Goal: Communication & Community: Ask a question

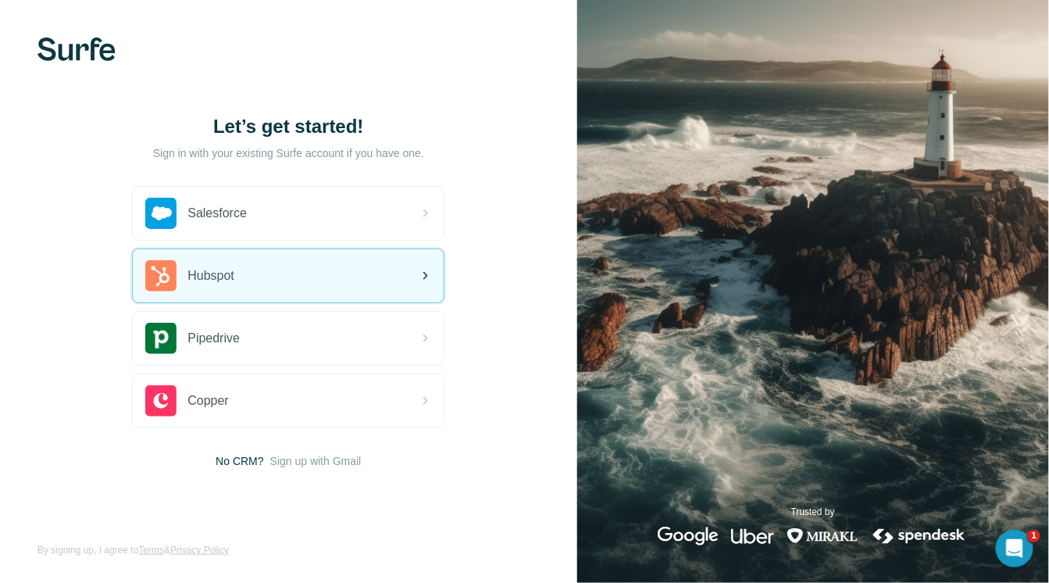
click at [358, 272] on div "Hubspot" at bounding box center [288, 275] width 311 height 53
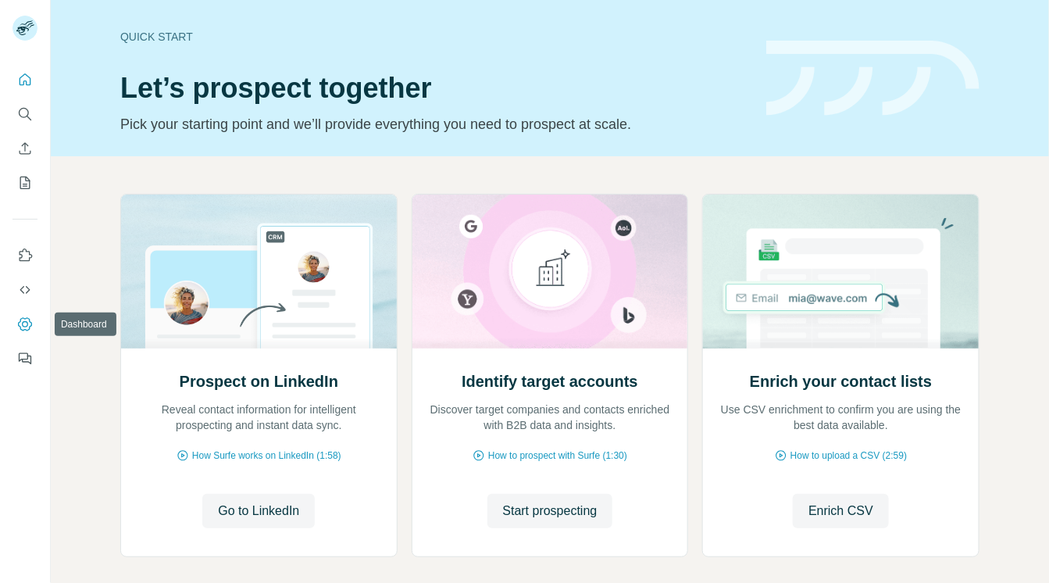
click at [22, 324] on icon "Dashboard" at bounding box center [25, 324] width 6 height 6
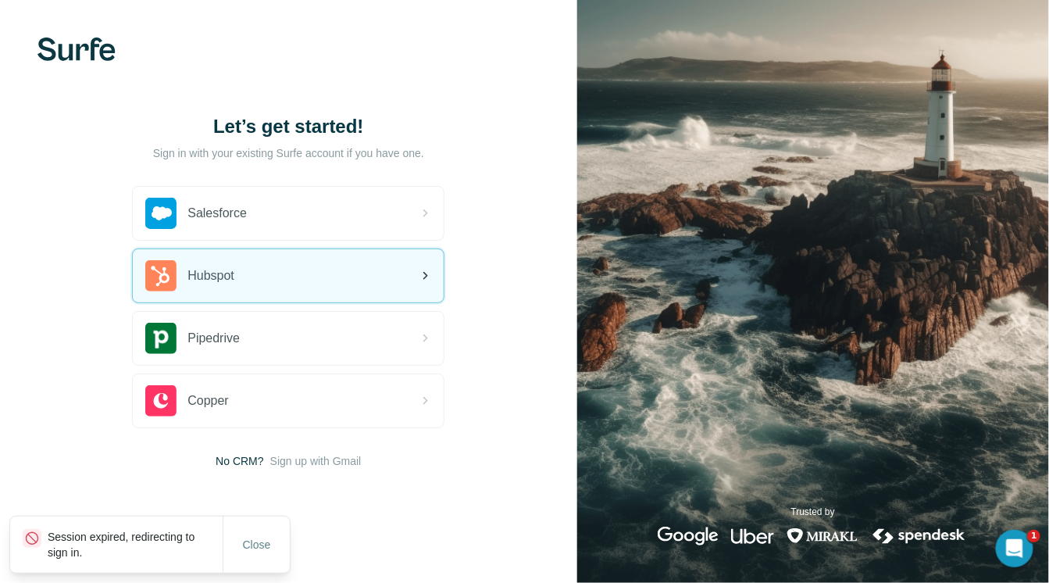
click at [300, 281] on div "Hubspot" at bounding box center [288, 275] width 311 height 53
click at [231, 275] on span "Hubspot" at bounding box center [211, 275] width 47 height 19
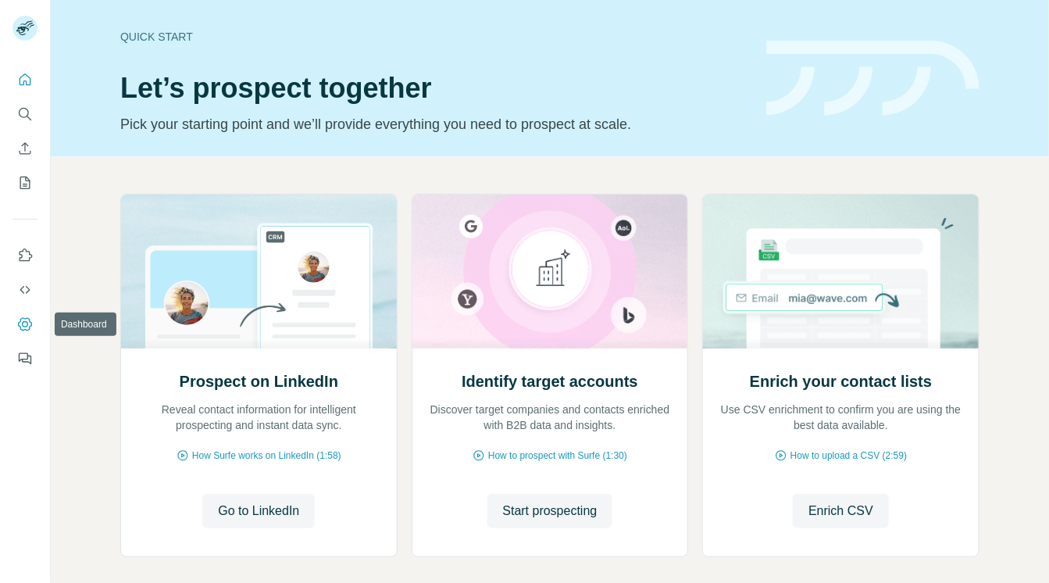
click at [28, 320] on icon "Dashboard" at bounding box center [25, 324] width 16 height 16
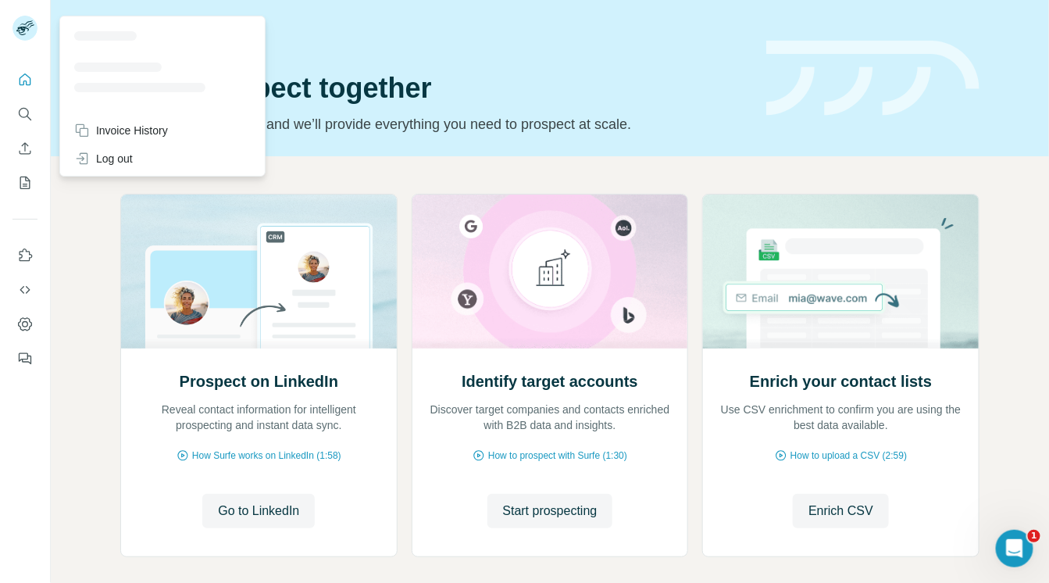
click at [25, 25] on rect at bounding box center [25, 28] width 25 height 25
click at [109, 123] on div "Invoice History" at bounding box center [121, 131] width 94 height 16
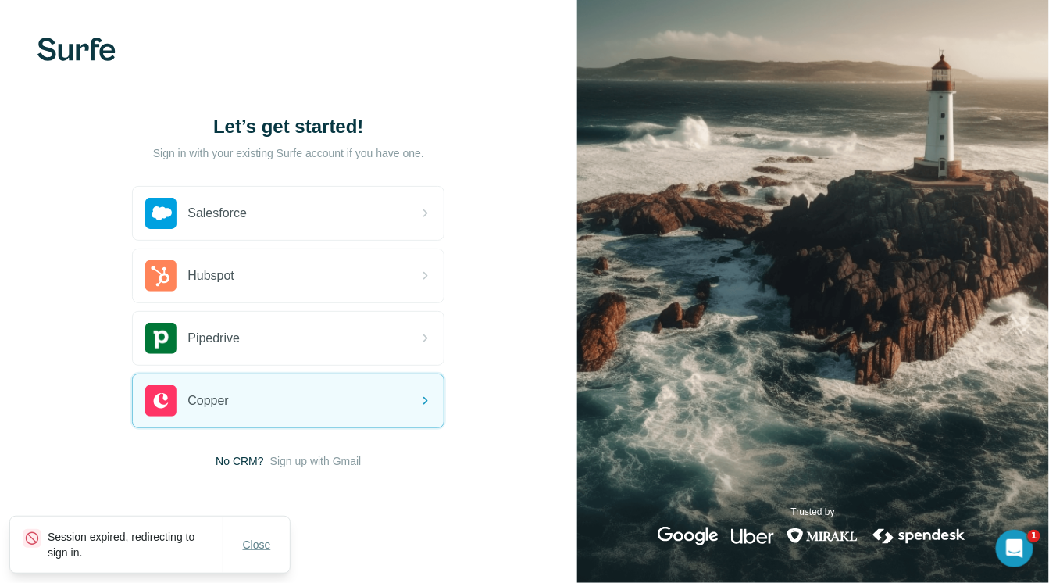
click at [264, 542] on span "Close" at bounding box center [257, 545] width 28 height 16
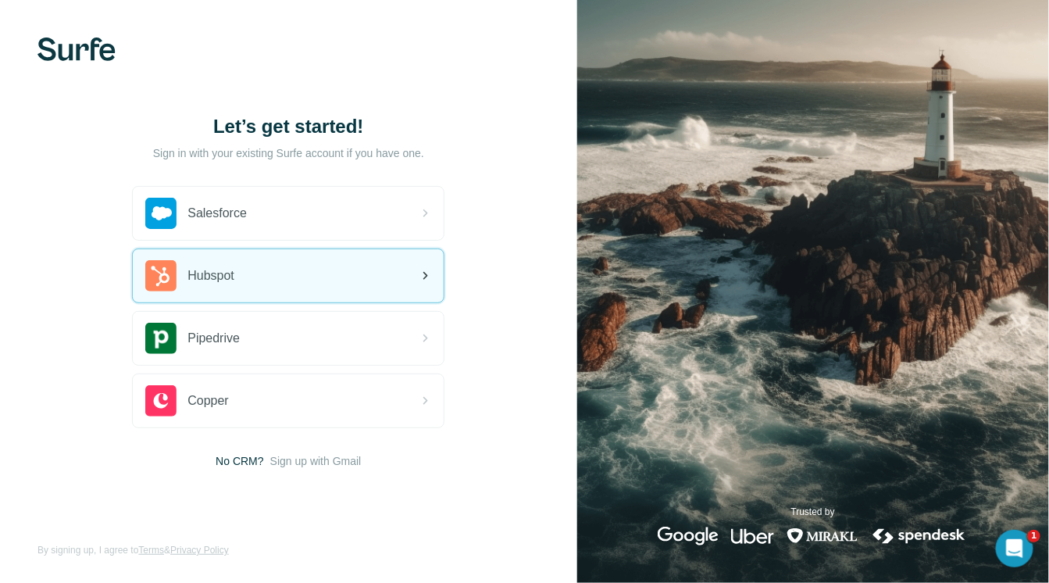
click at [282, 277] on div "Hubspot" at bounding box center [288, 275] width 311 height 53
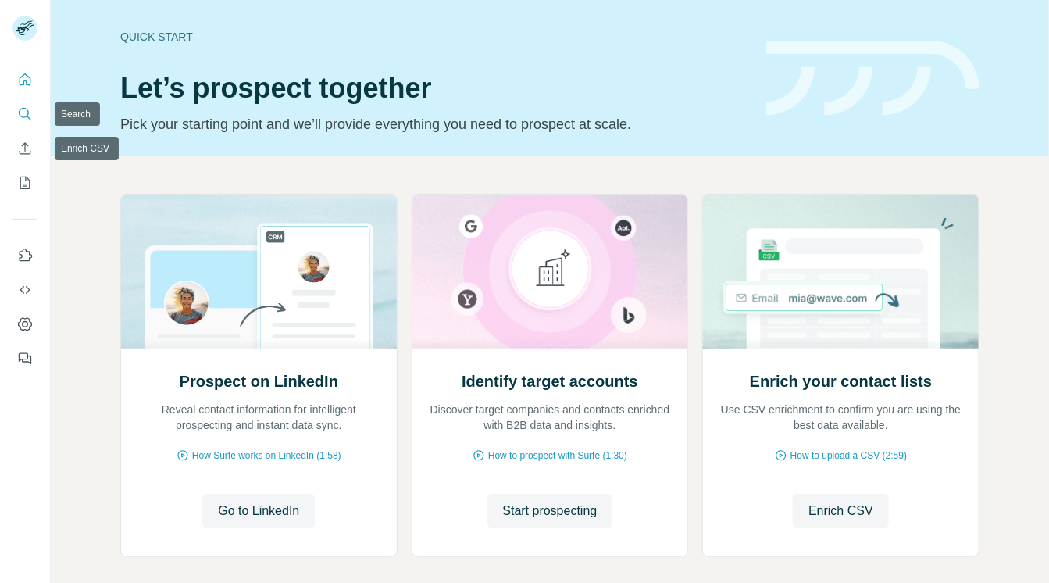
click at [18, 115] on icon "Search" at bounding box center [25, 114] width 16 height 16
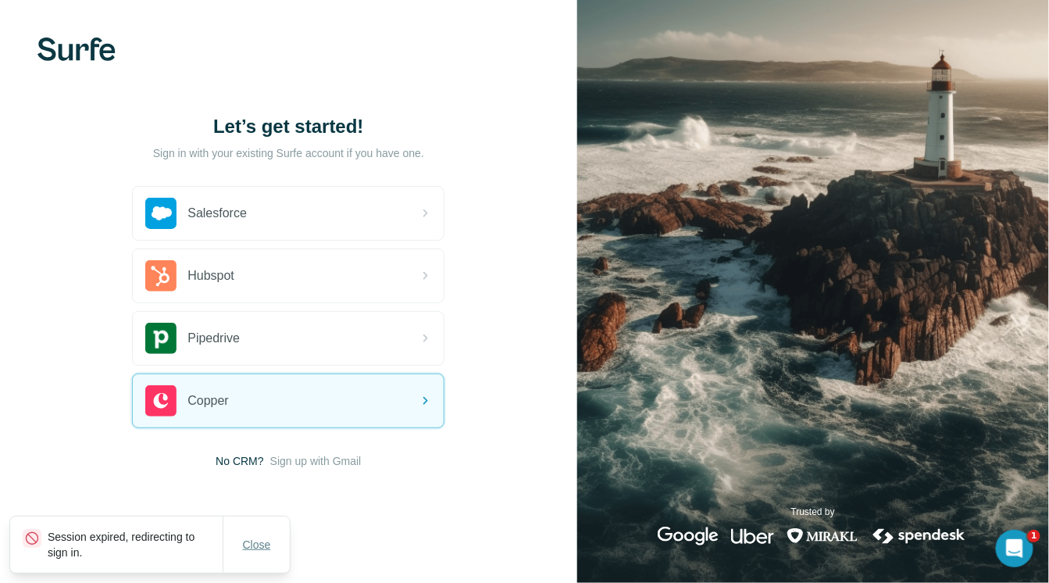
click at [251, 544] on span "Close" at bounding box center [257, 545] width 28 height 16
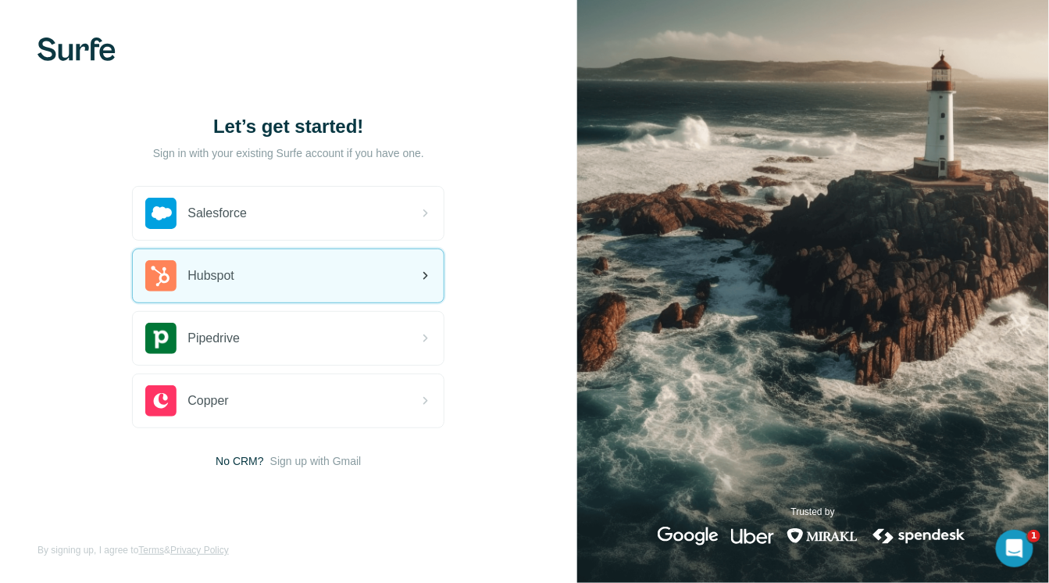
click at [252, 284] on div "Hubspot" at bounding box center [288, 275] width 311 height 53
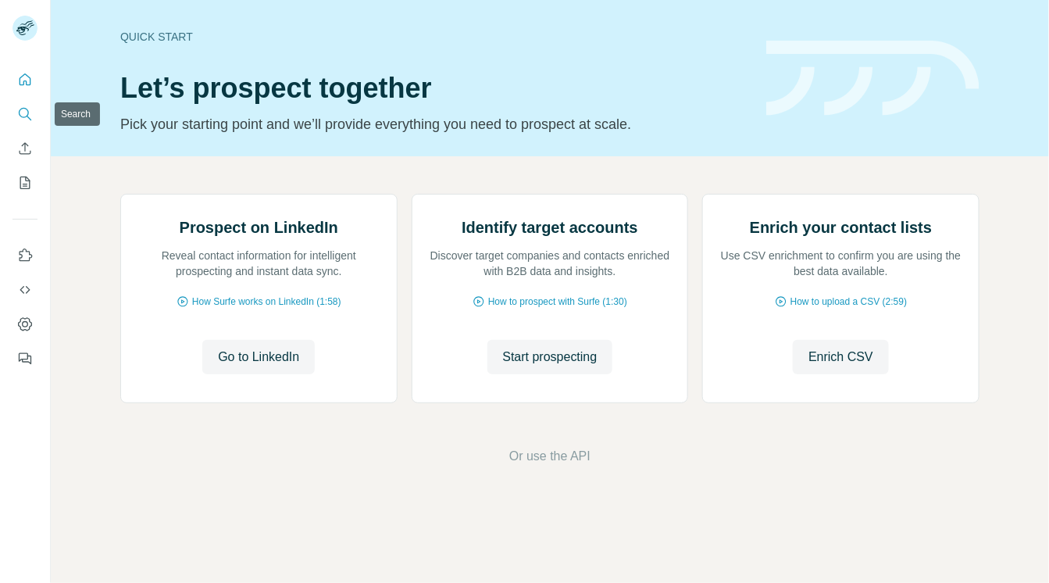
click at [23, 113] on icon "Search" at bounding box center [25, 114] width 16 height 16
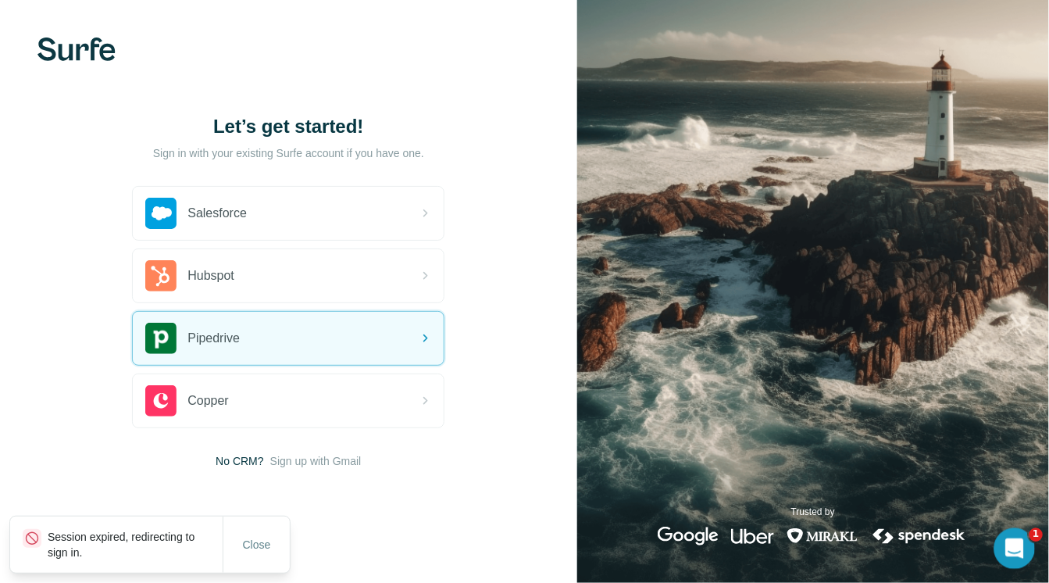
click at [1013, 541] on icon "Open Intercom Messenger" at bounding box center [1012, 546] width 11 height 13
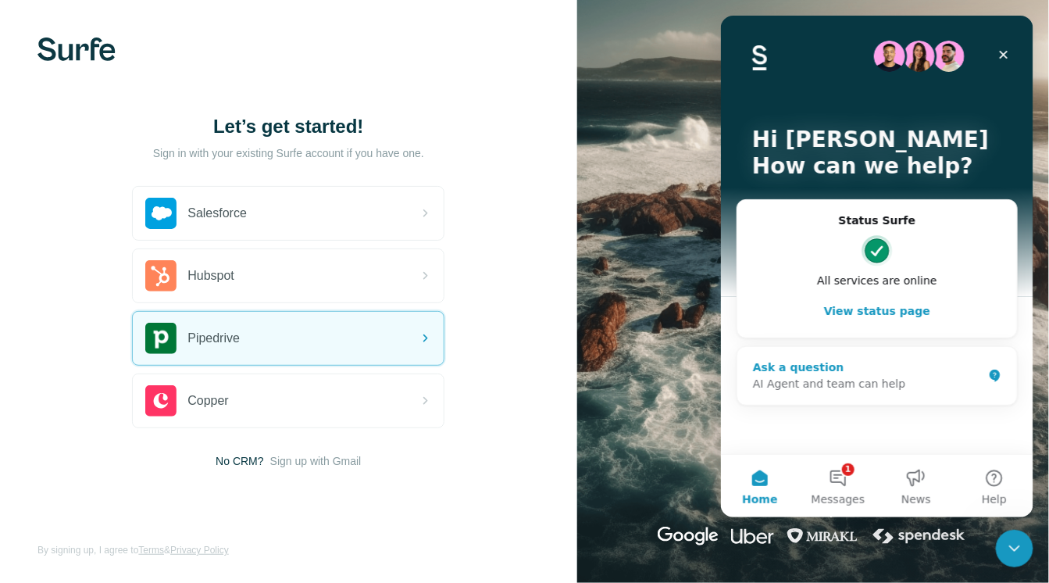
click at [817, 366] on div "Ask a question" at bounding box center [867, 367] width 230 height 16
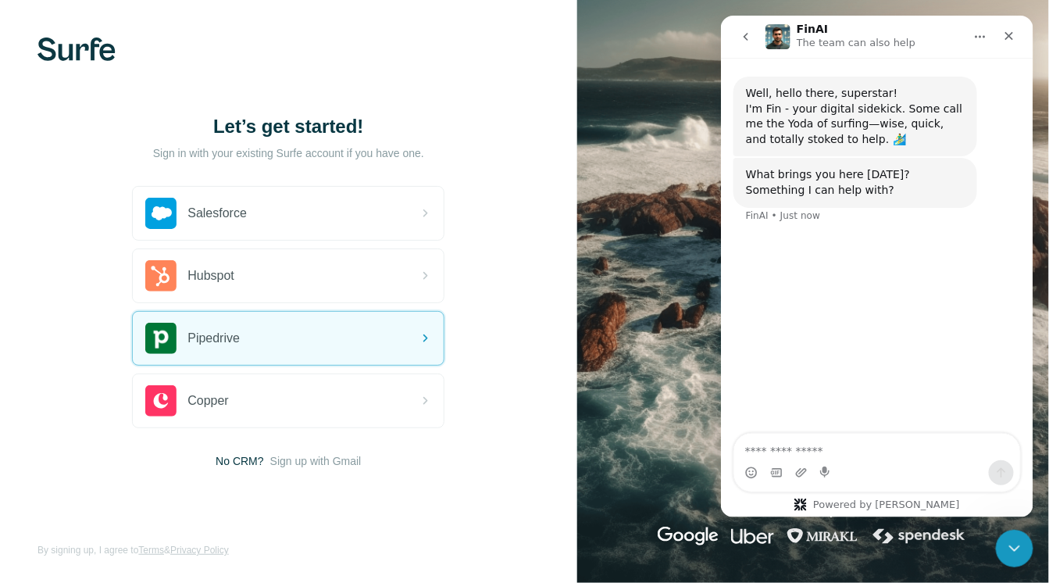
click at [817, 452] on textarea "Ask a question…" at bounding box center [877, 446] width 286 height 27
type textarea "**********"
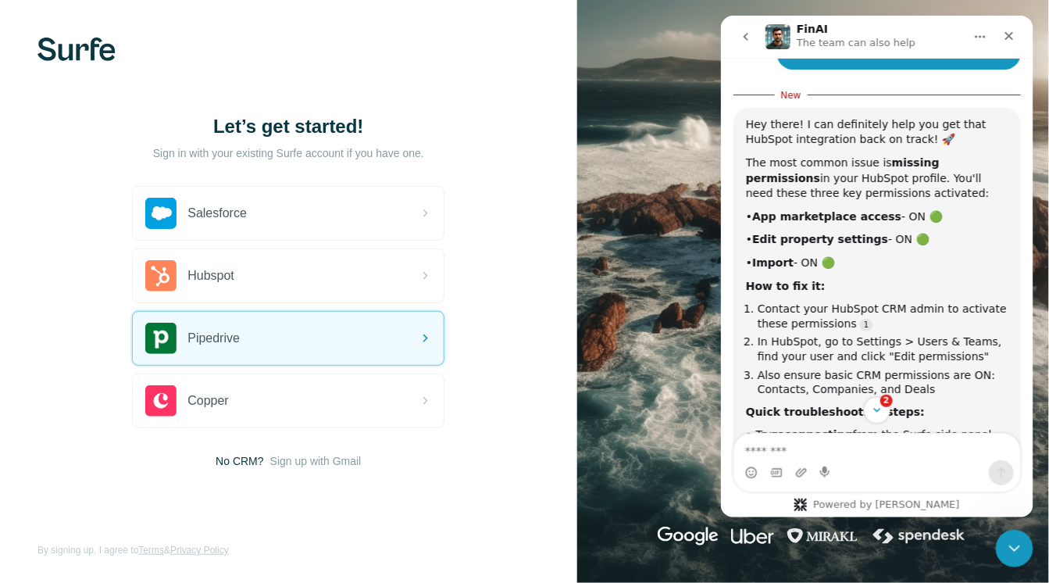
scroll to position [224, 0]
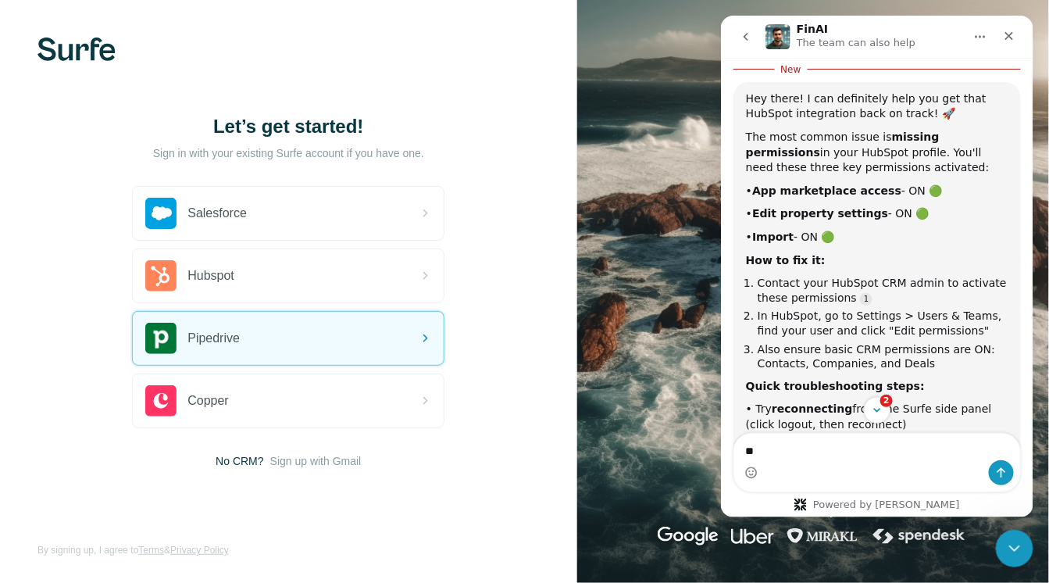
type textarea "*"
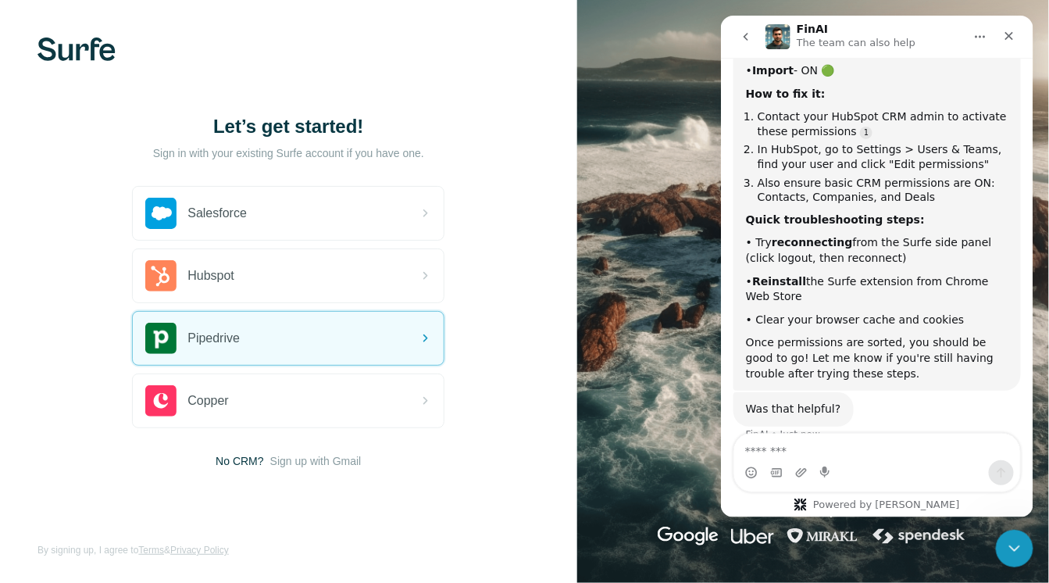
scroll to position [401, 0]
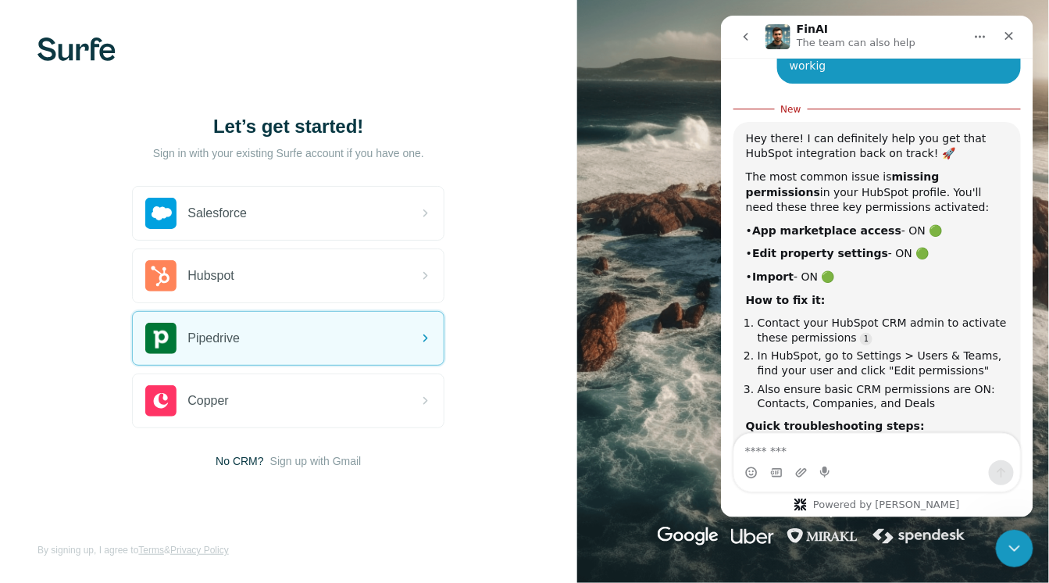
drag, startPoint x: 1029, startPoint y: 295, endPoint x: 1758, endPoint y: 281, distance: 729.2
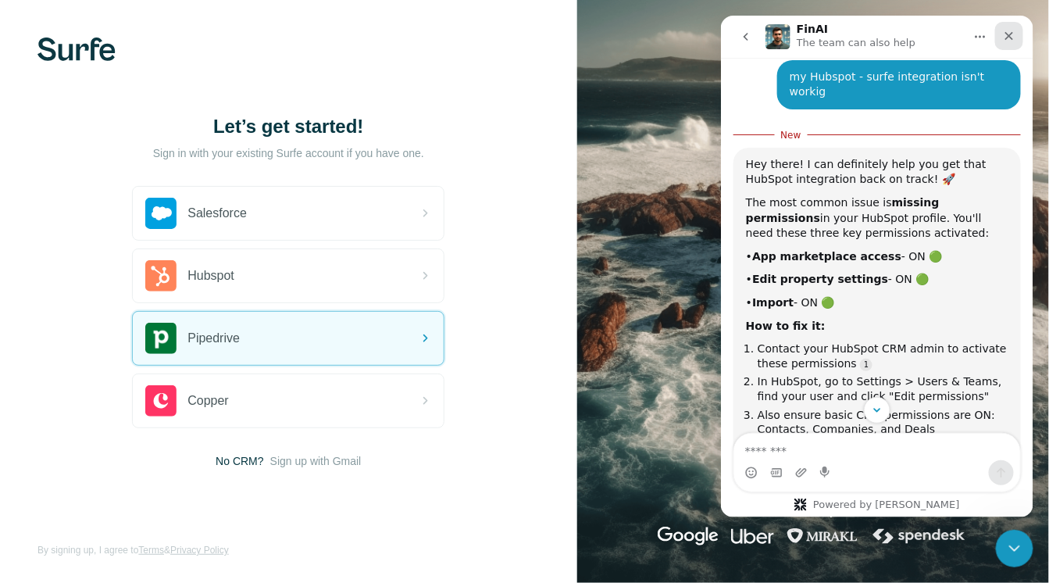
click at [1006, 35] on icon "Close" at bounding box center [1009, 35] width 13 height 13
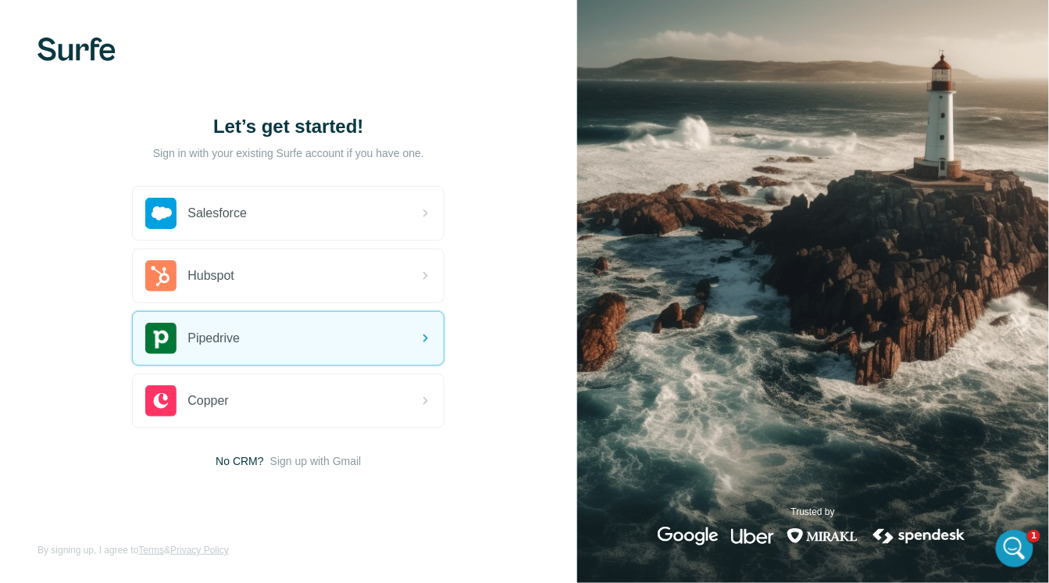
scroll to position [375, 0]
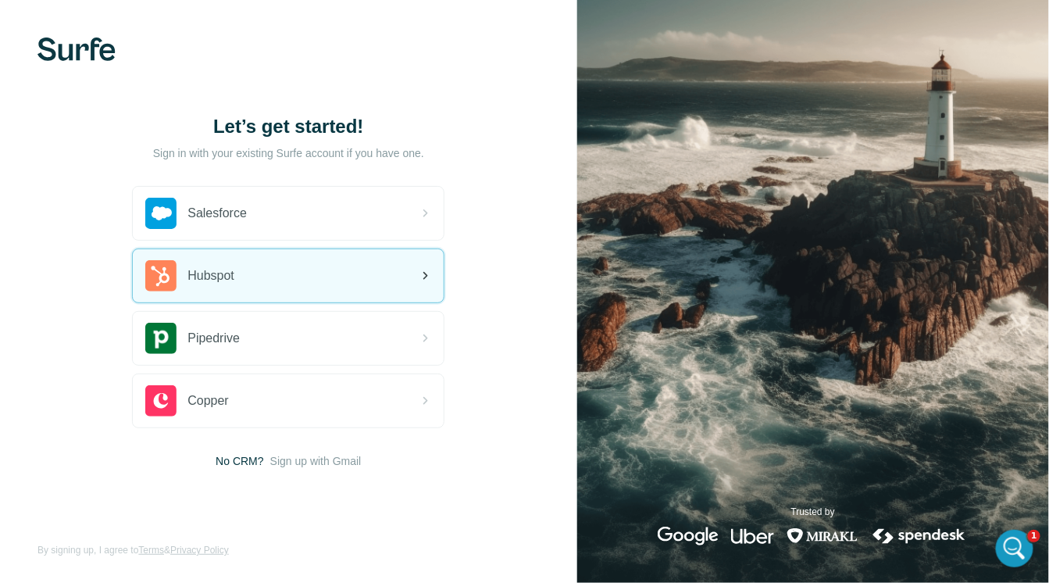
click at [298, 269] on div "Hubspot" at bounding box center [288, 275] width 311 height 53
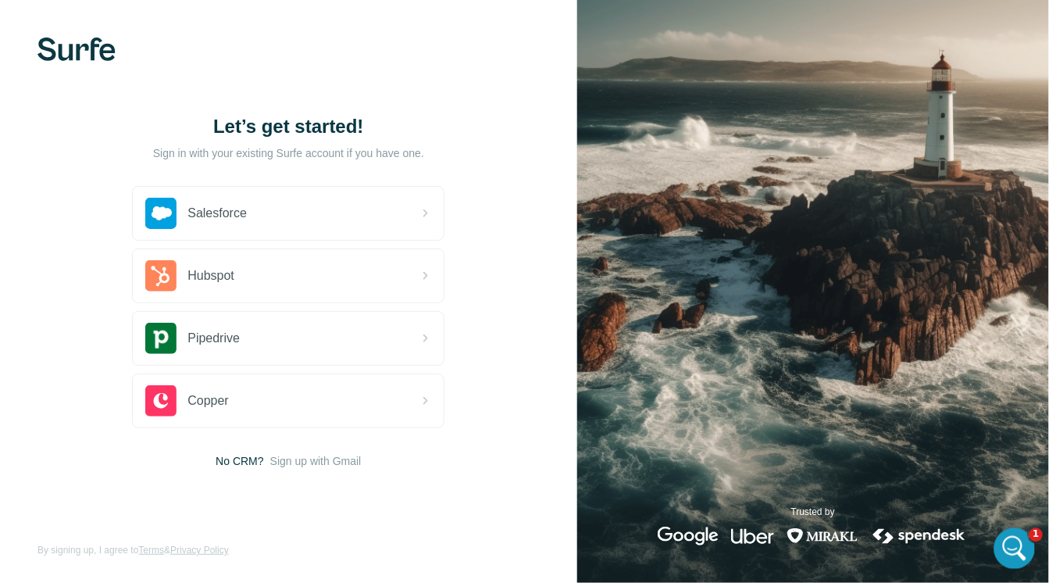
click at [1017, 535] on div "Open Intercom Messenger" at bounding box center [1013, 546] width 52 height 52
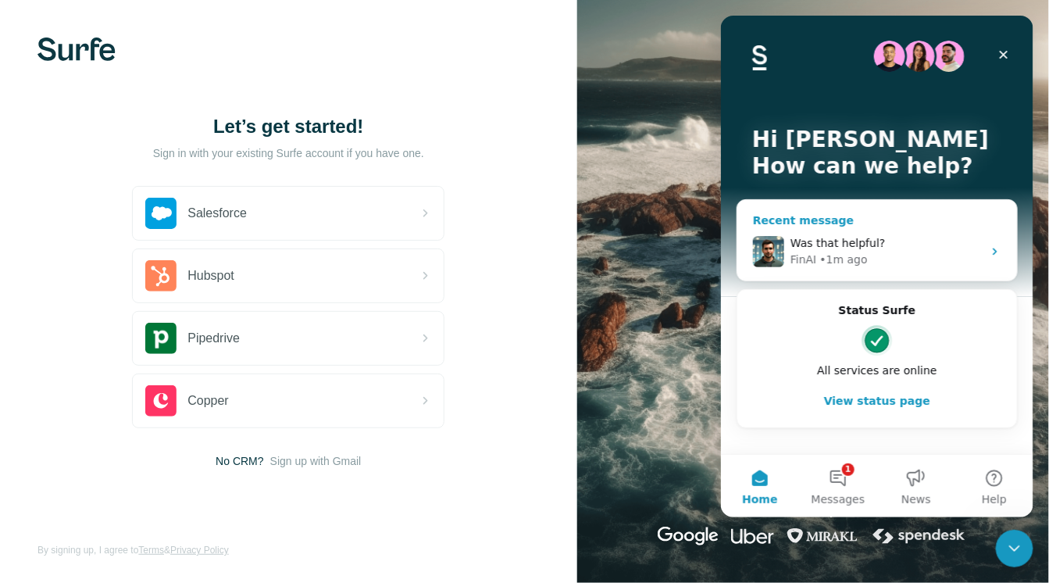
click at [979, 253] on div "FinAI • 1m ago" at bounding box center [886, 259] width 192 height 16
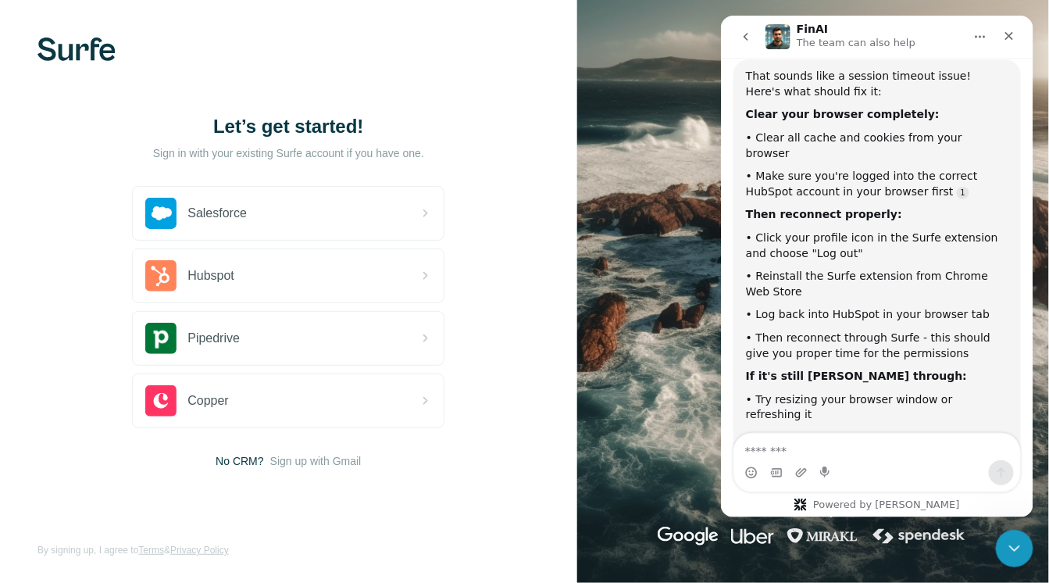
scroll to position [874, 0]
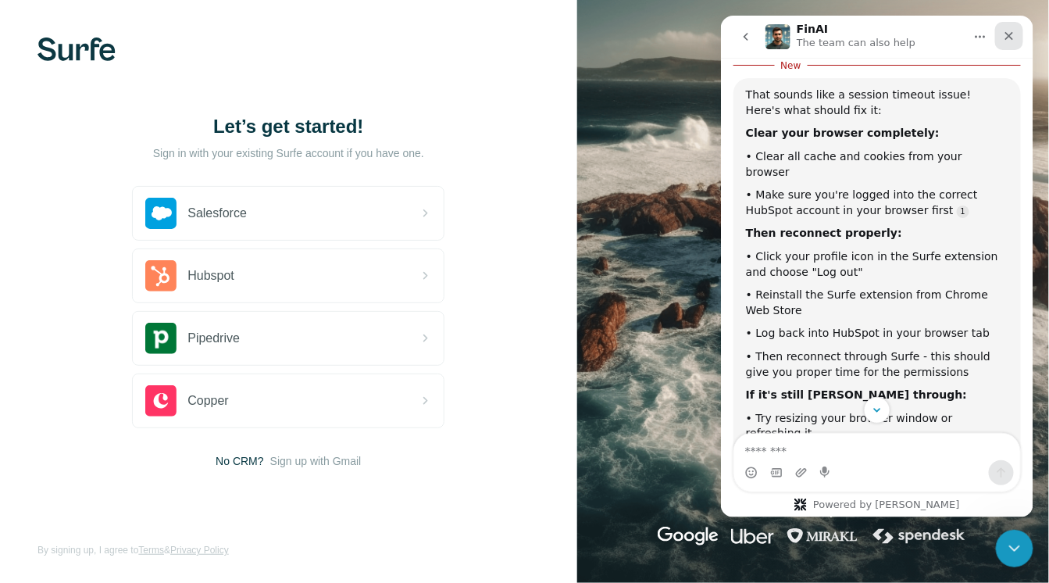
click at [1011, 33] on icon "Close" at bounding box center [1009, 35] width 13 height 13
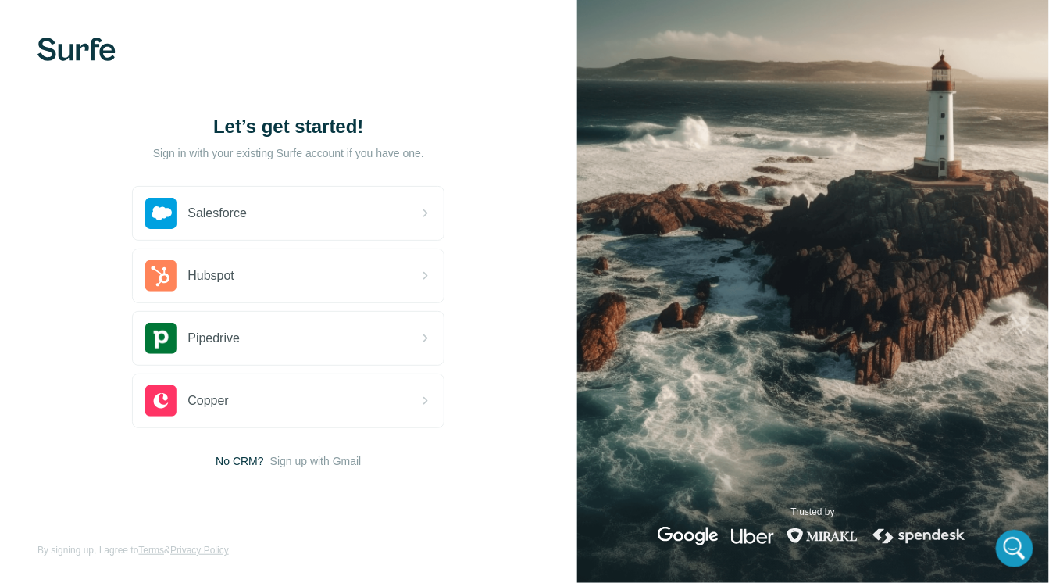
scroll to position [965, 0]
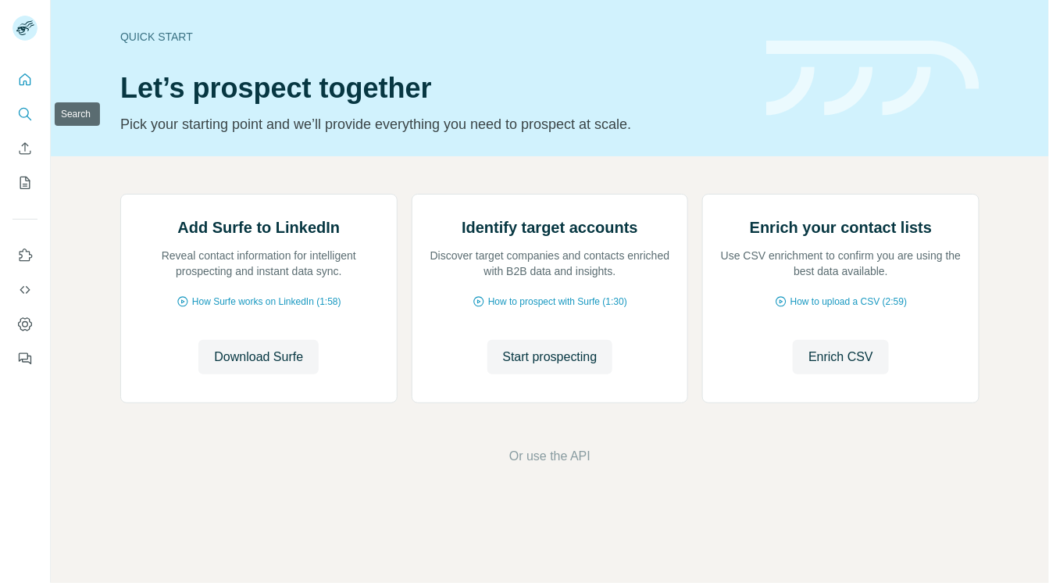
click at [27, 114] on icon "Search" at bounding box center [25, 114] width 16 height 16
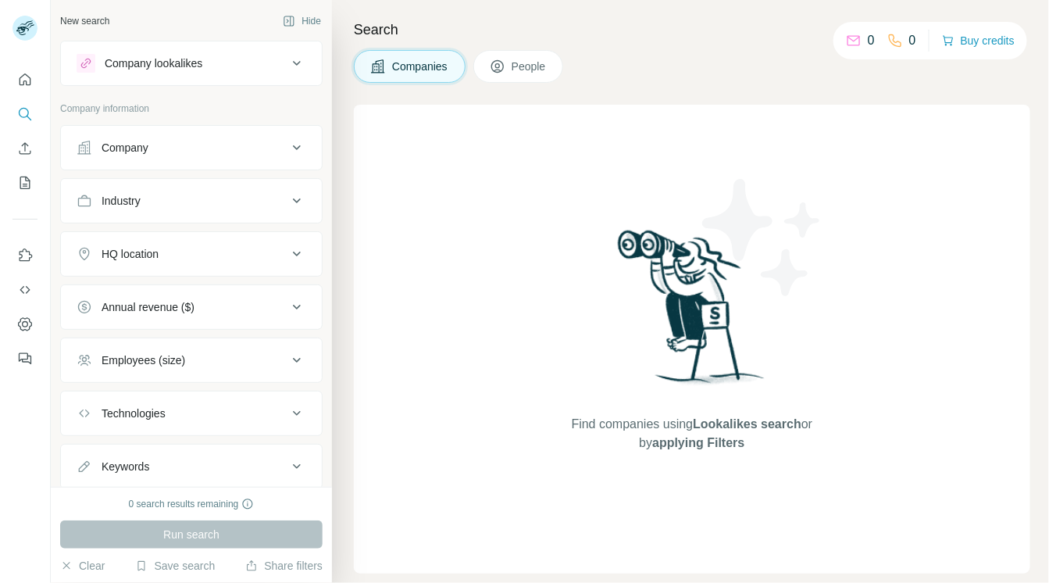
click at [155, 152] on div "Company" at bounding box center [182, 148] width 211 height 16
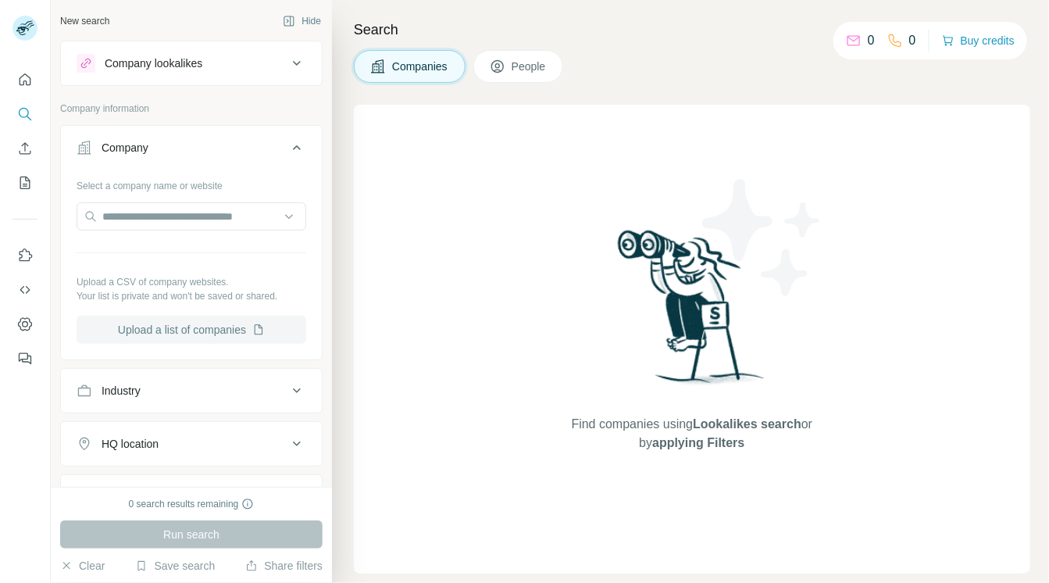
click at [173, 328] on button "Upload a list of companies" at bounding box center [192, 330] width 230 height 28
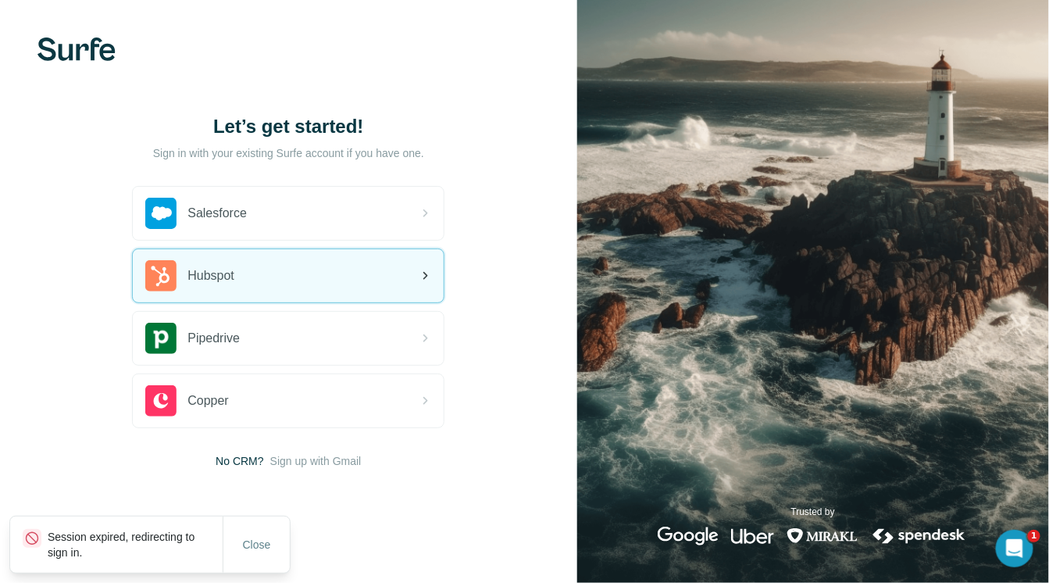
click at [361, 285] on div "Hubspot" at bounding box center [288, 275] width 311 height 53
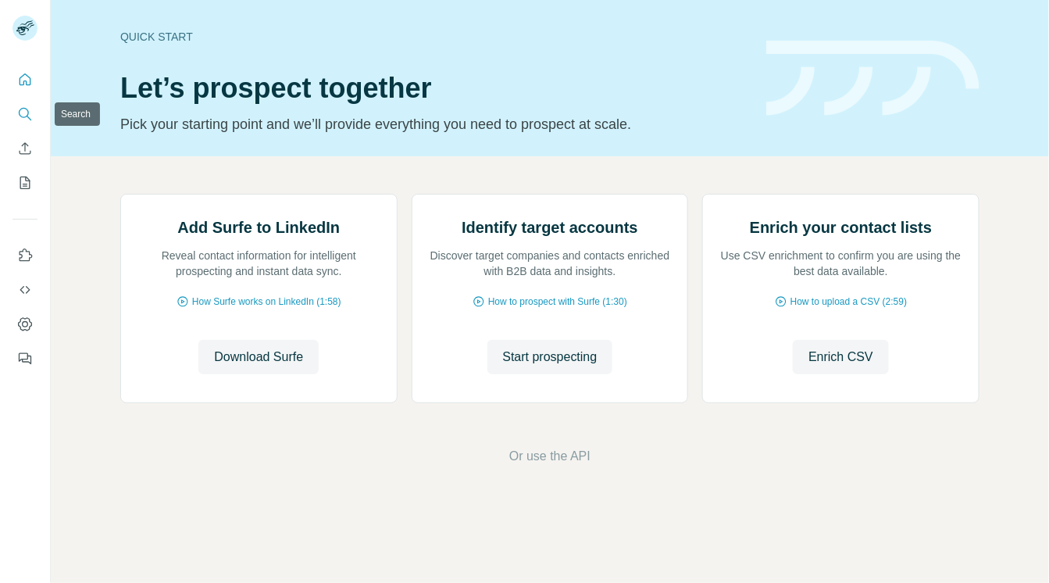
click at [30, 116] on icon "Search" at bounding box center [25, 114] width 16 height 16
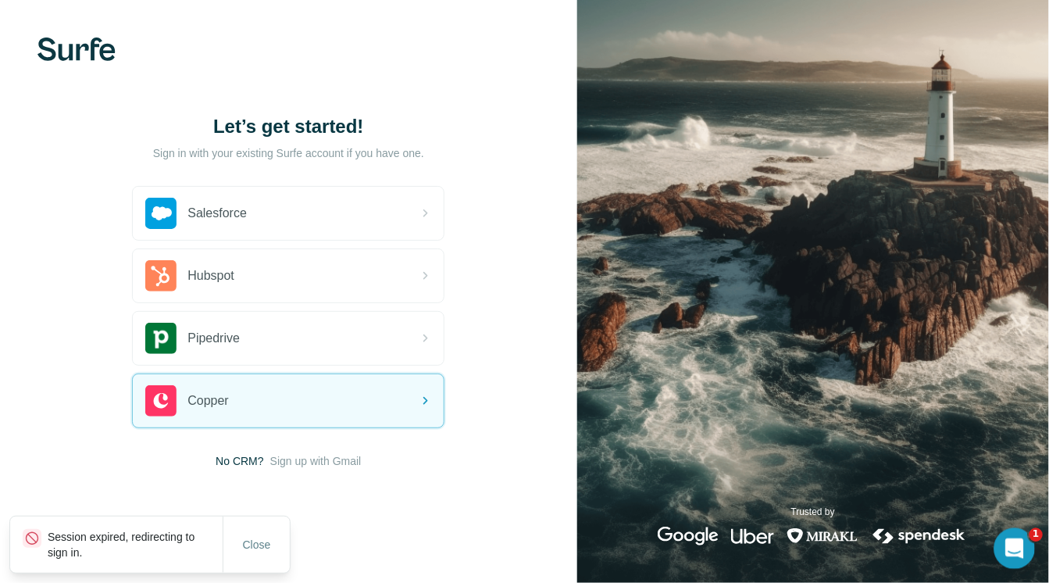
click at [1019, 548] on icon "Open Intercom Messenger" at bounding box center [1013, 547] width 26 height 26
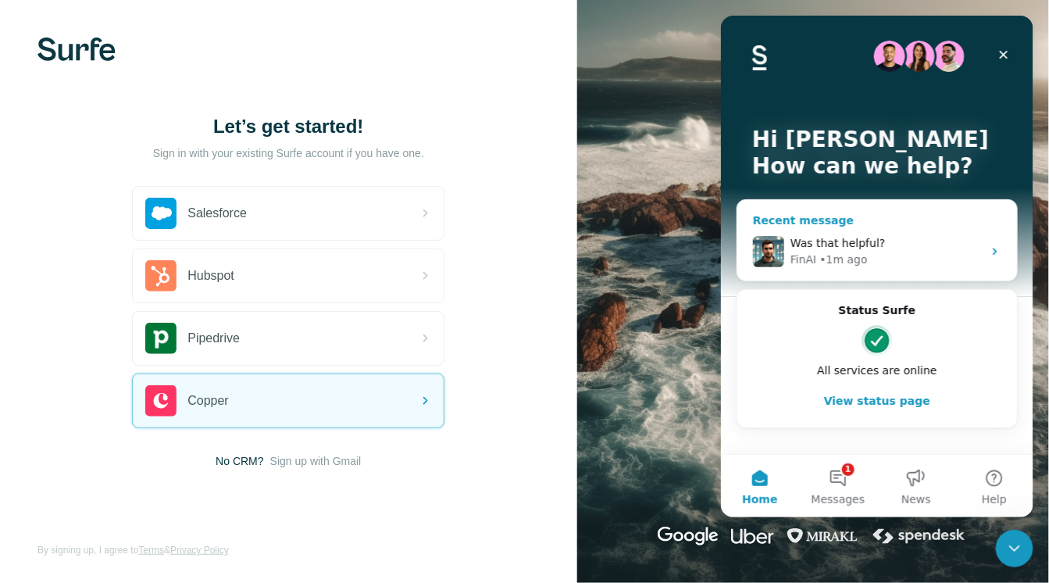
click at [849, 243] on span "Was that helpful?" at bounding box center [837, 242] width 95 height 13
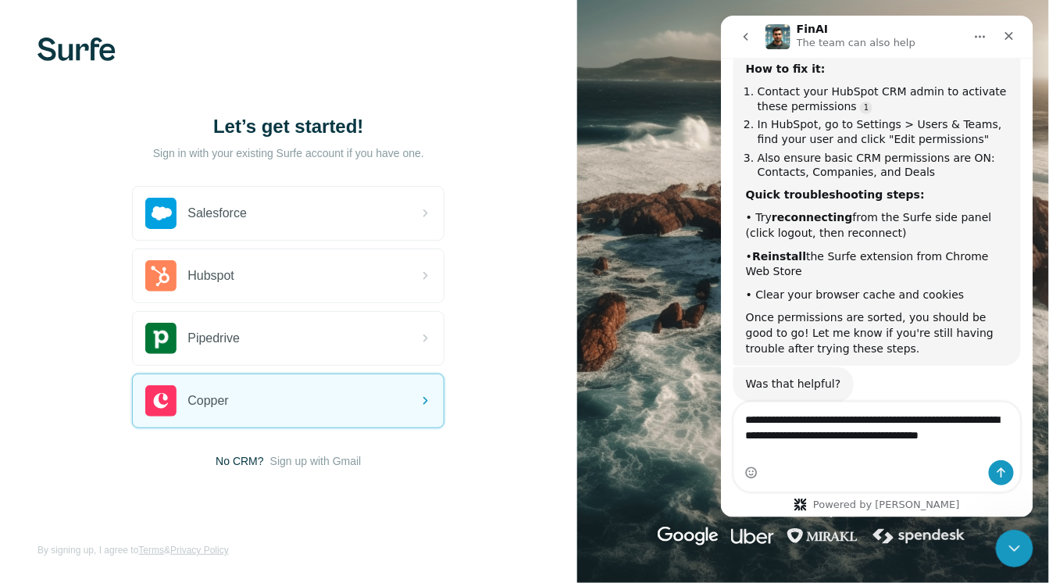
scroll to position [407, 0]
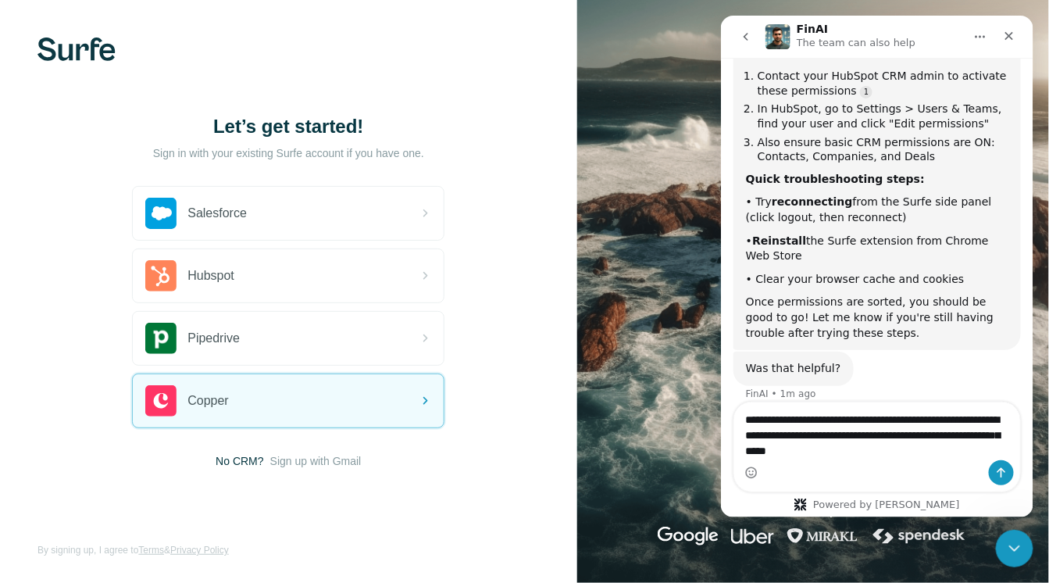
click at [940, 435] on textarea "**********" at bounding box center [877, 431] width 286 height 58
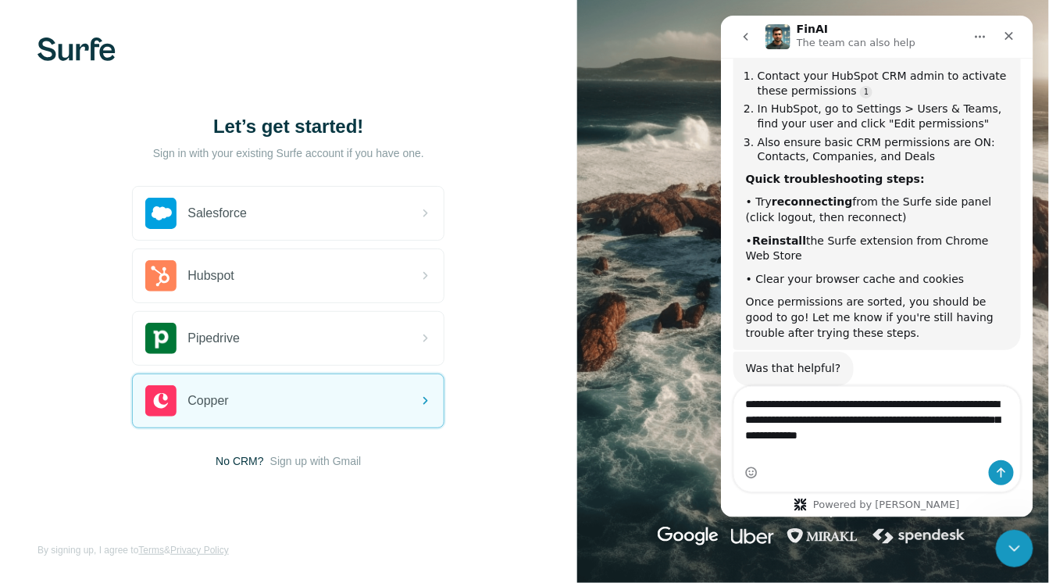
click at [960, 444] on textarea "**********" at bounding box center [877, 415] width 286 height 58
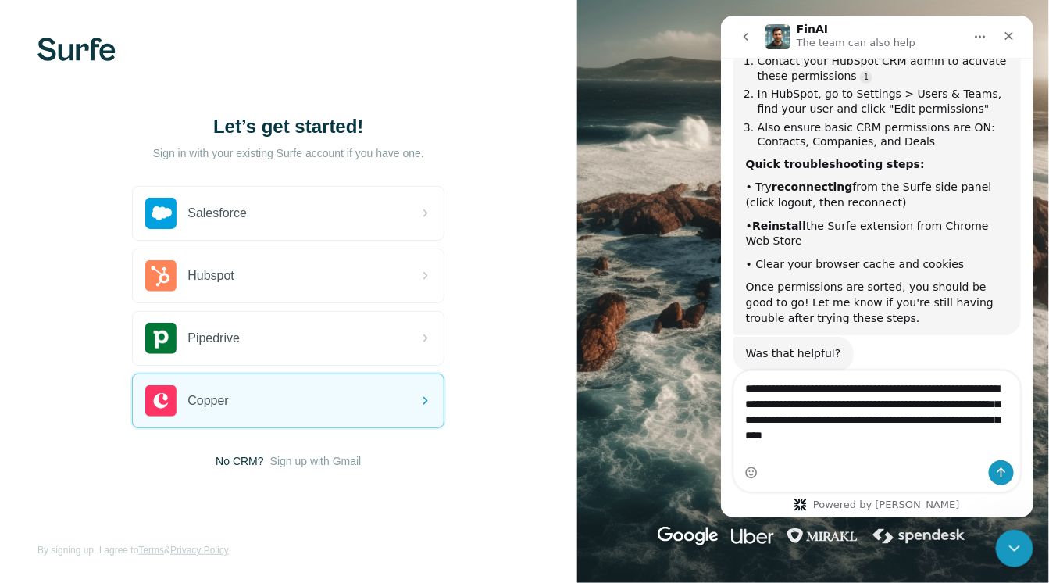
type textarea "**********"
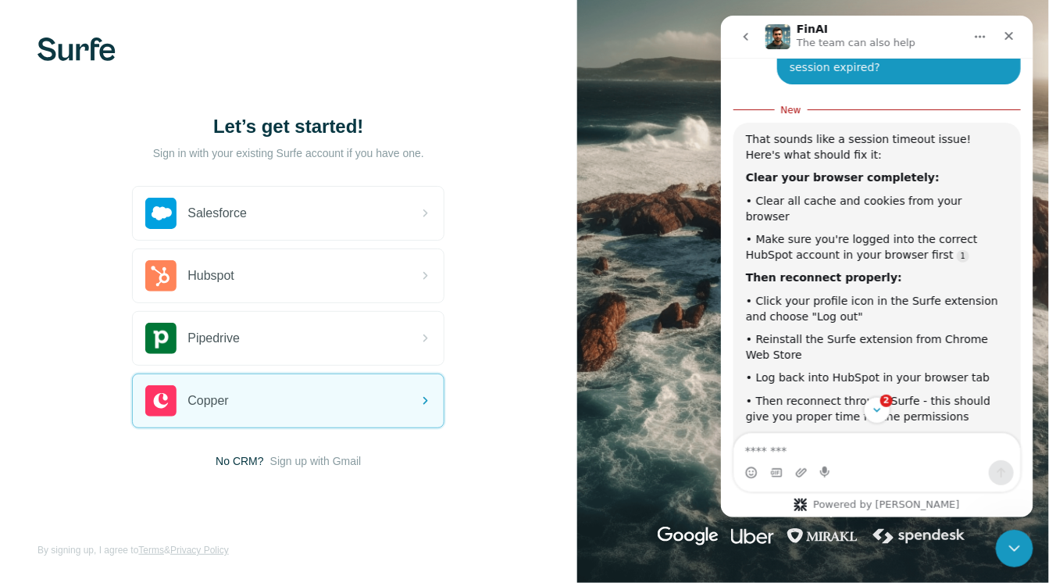
scroll to position [854, 0]
